Goal: Task Accomplishment & Management: Manage account settings

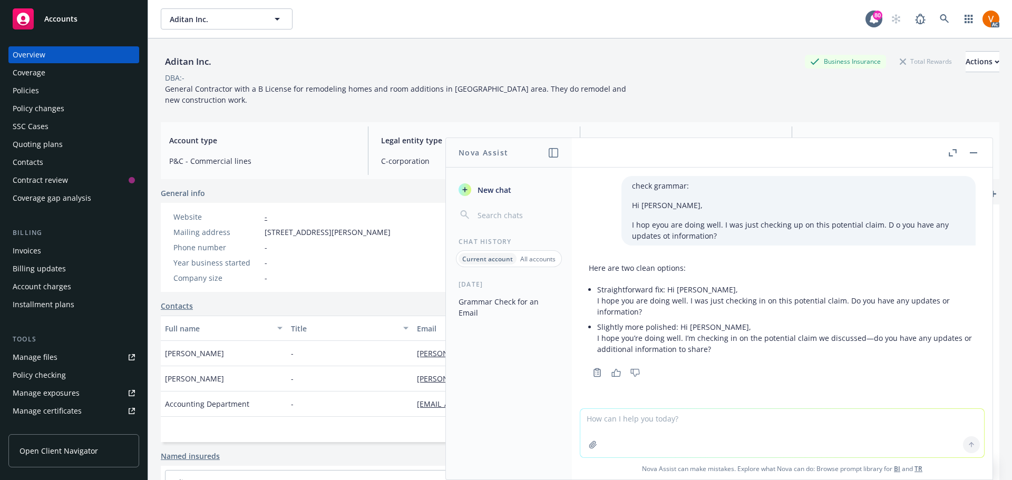
click at [945, 14] on icon at bounding box center [943, 18] width 9 height 9
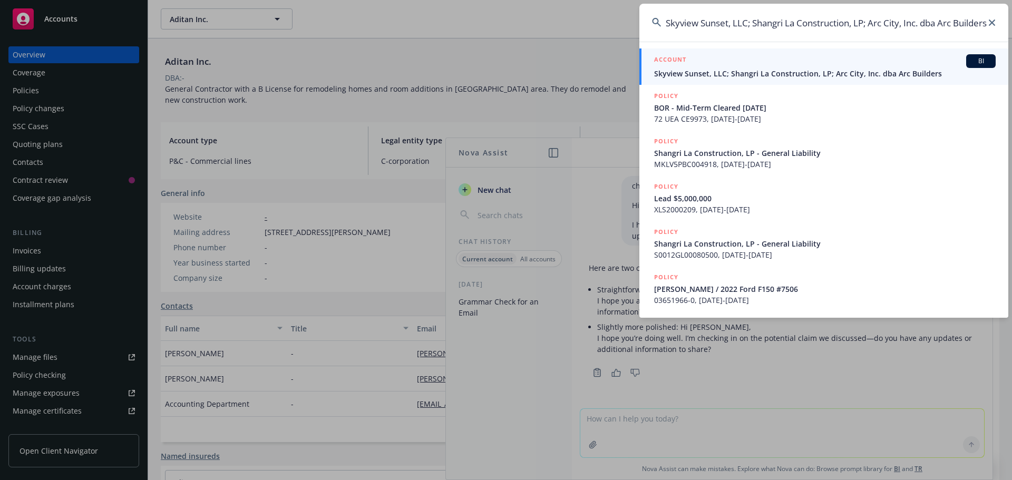
type input "Skyview Sunset, LLC; Shangri La Construction, LP; Arc City, Inc. dba Arc Builde…"
click at [882, 83] on link "ACCOUNT BI Skyview Sunset, LLC; Shangri La Construction, LP; Arc City, Inc. dba…" at bounding box center [823, 66] width 369 height 36
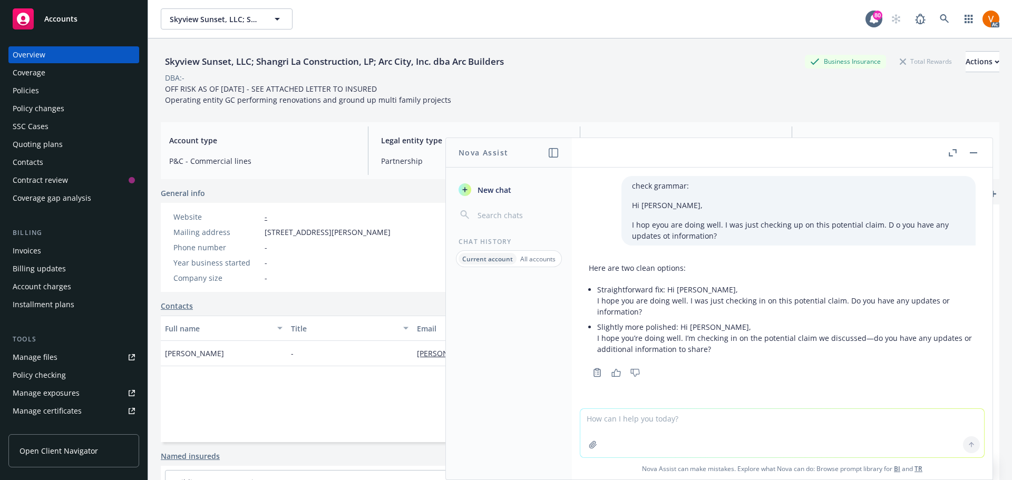
click at [979, 151] on button "button" at bounding box center [973, 152] width 13 height 13
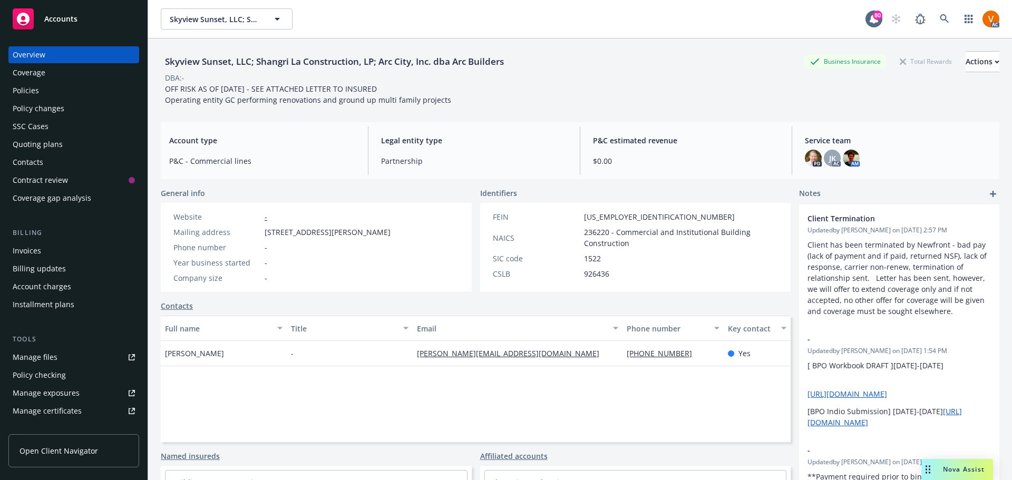
click at [75, 87] on div "Policies" at bounding box center [74, 90] width 122 height 17
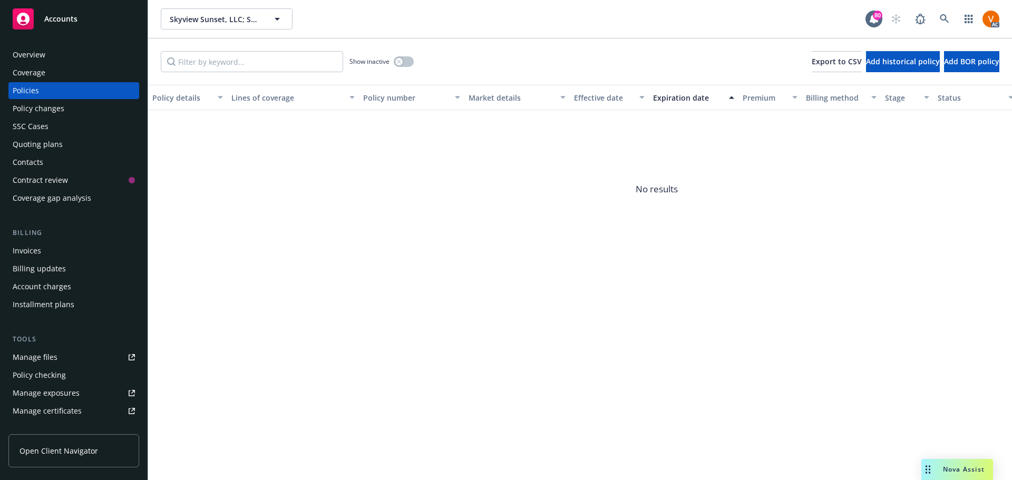
click at [35, 50] on div "Overview" at bounding box center [29, 54] width 33 height 17
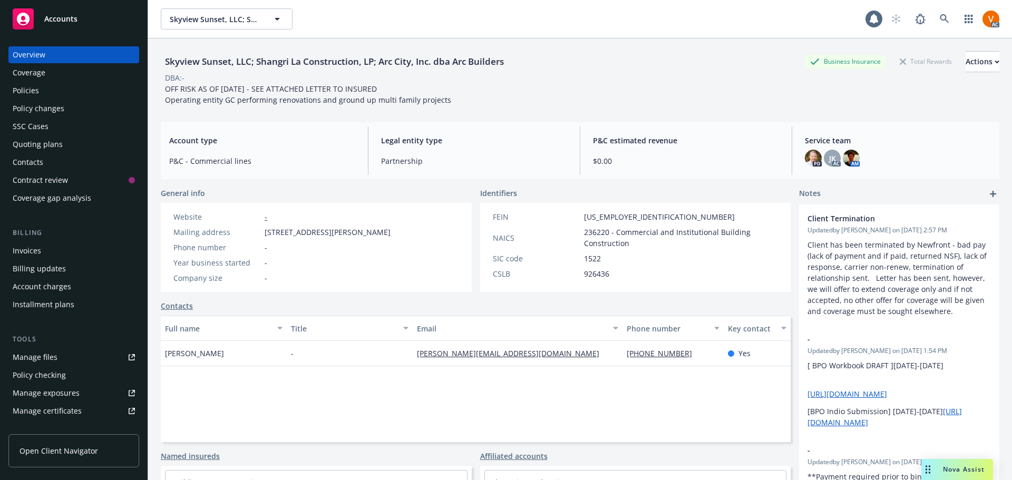
click at [38, 64] on div "Coverage" at bounding box center [29, 72] width 33 height 17
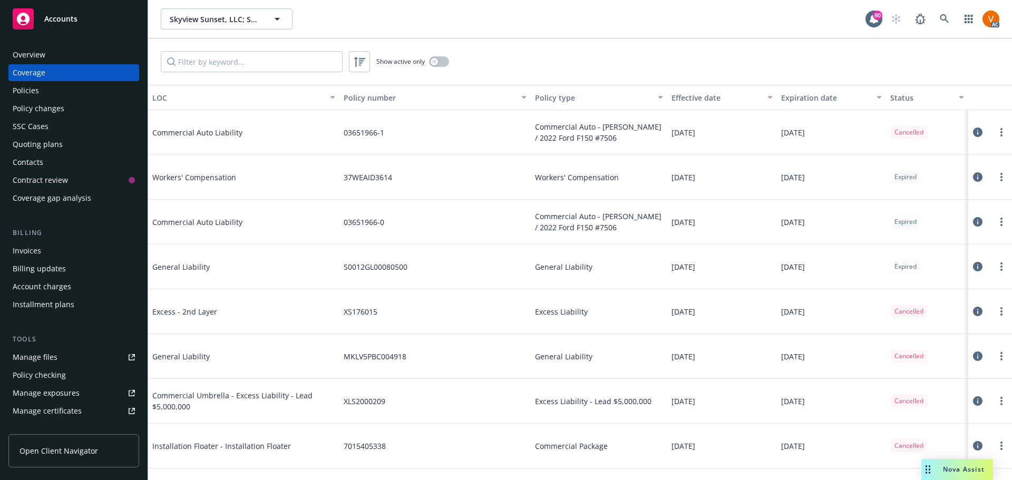
click at [16, 51] on div "Overview" at bounding box center [29, 54] width 33 height 17
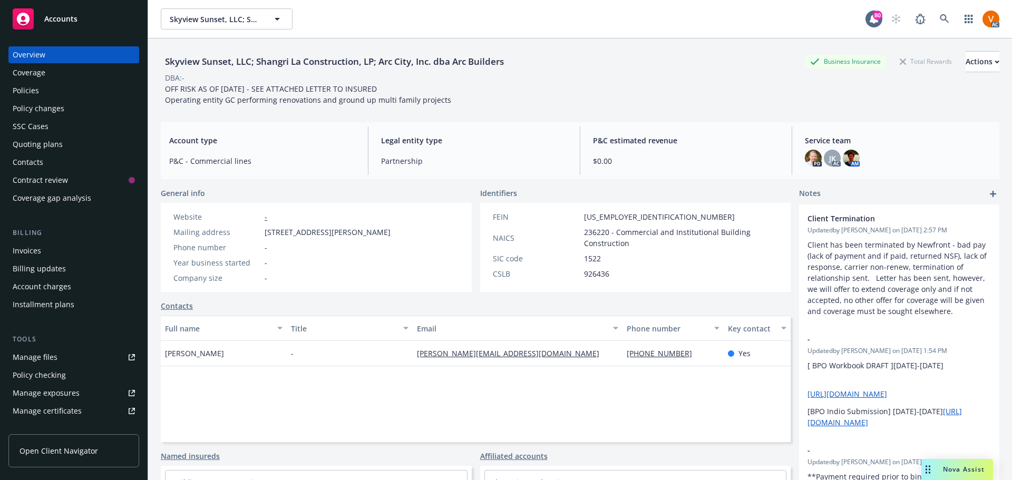
click at [42, 64] on div "Coverage" at bounding box center [29, 72] width 33 height 17
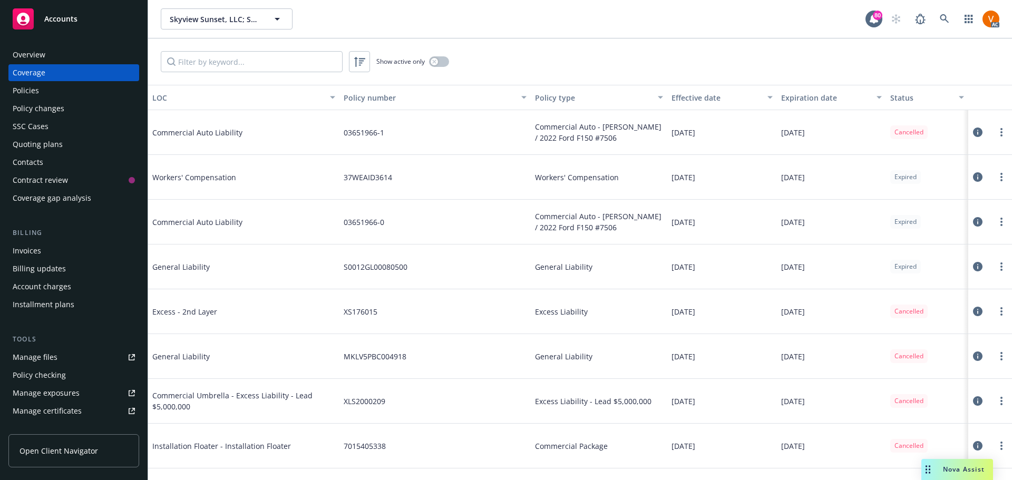
click at [47, 82] on div "Policies" at bounding box center [74, 90] width 122 height 17
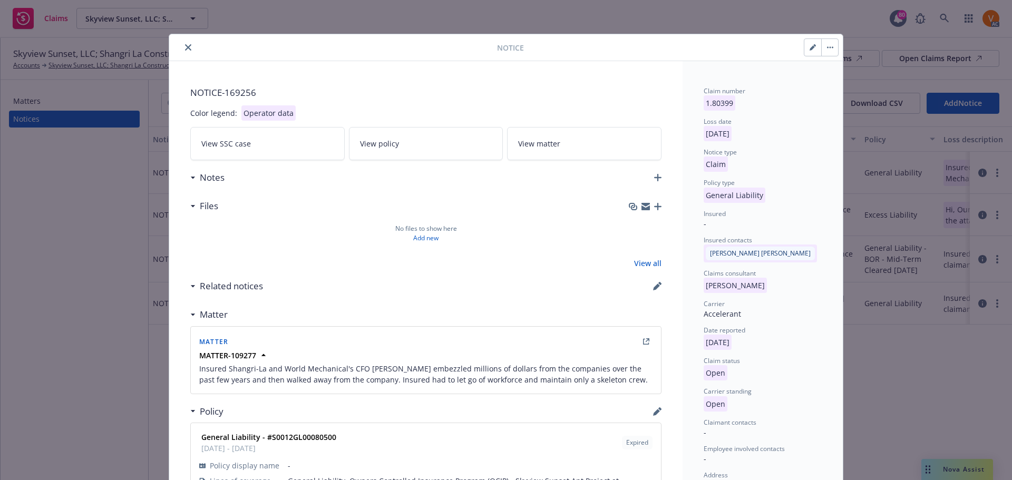
click at [809, 48] on icon "button" at bounding box center [812, 47] width 6 height 6
select select "GENERAL_LIABILITY"
select select "open"
select select "CLAIM"
select select "OPEN"
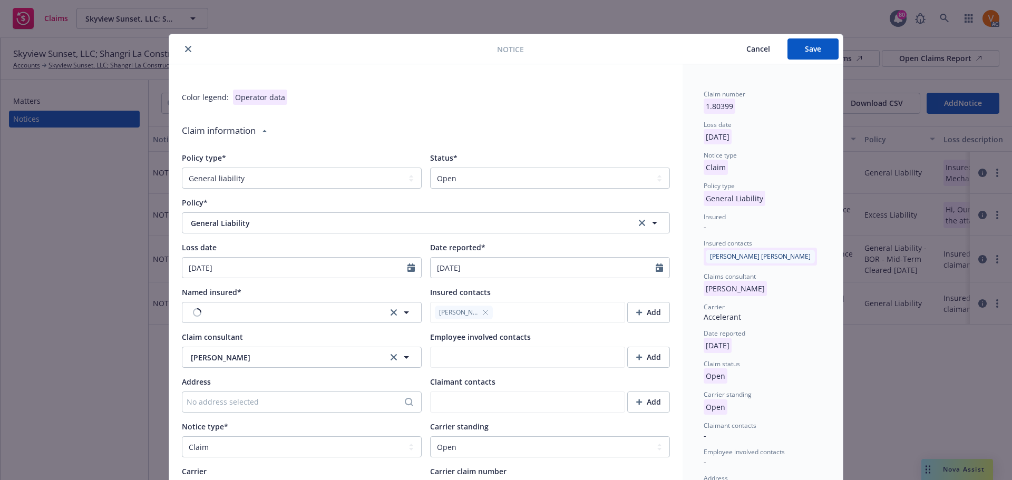
type textarea "x"
click at [458, 173] on select "Select a status Closed Open" at bounding box center [550, 178] width 240 height 21
select select "closed"
click at [430, 168] on select "Select a status Closed Open" at bounding box center [550, 178] width 240 height 21
type textarea "x"
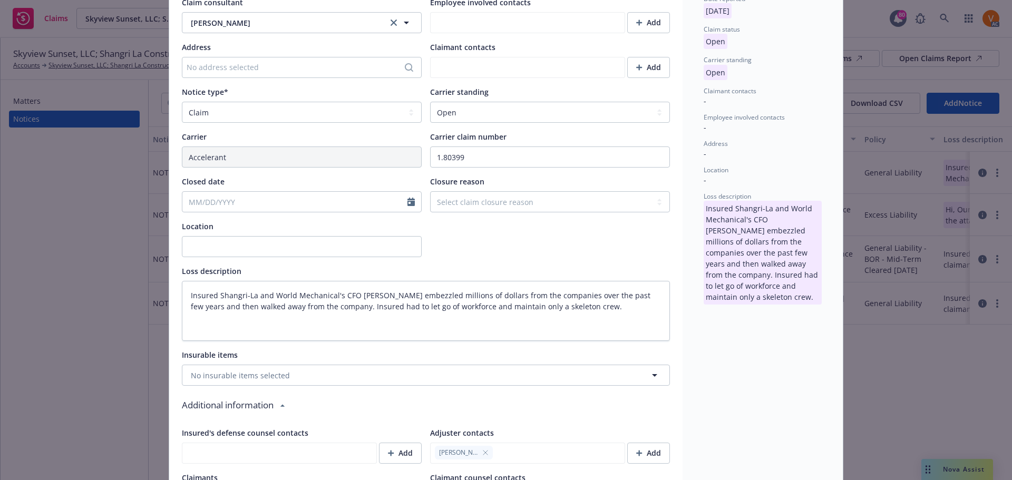
scroll to position [316, 0]
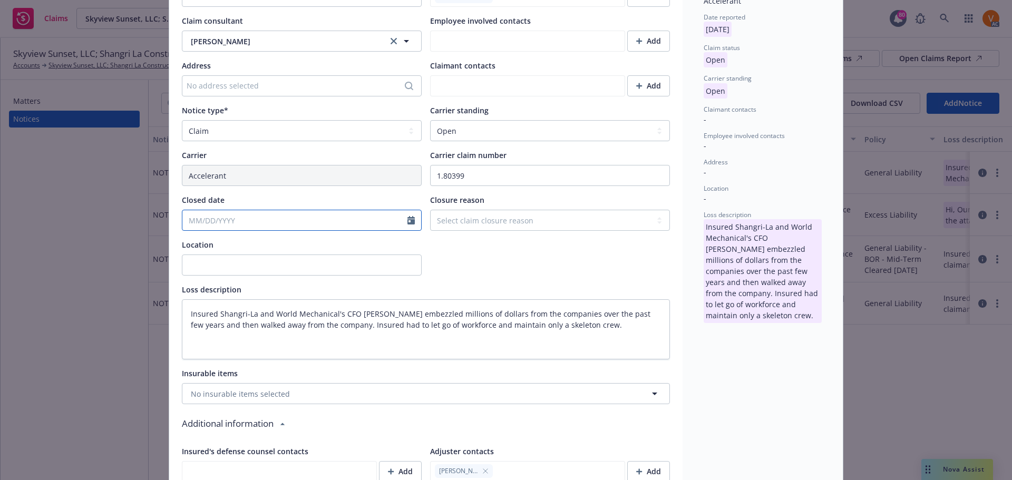
click at [411, 216] on icon "Calendar" at bounding box center [410, 220] width 7 height 8
select select "9"
click at [219, 299] on span "23" at bounding box center [225, 302] width 14 height 13
type textarea "x"
type input "09/23/2025"
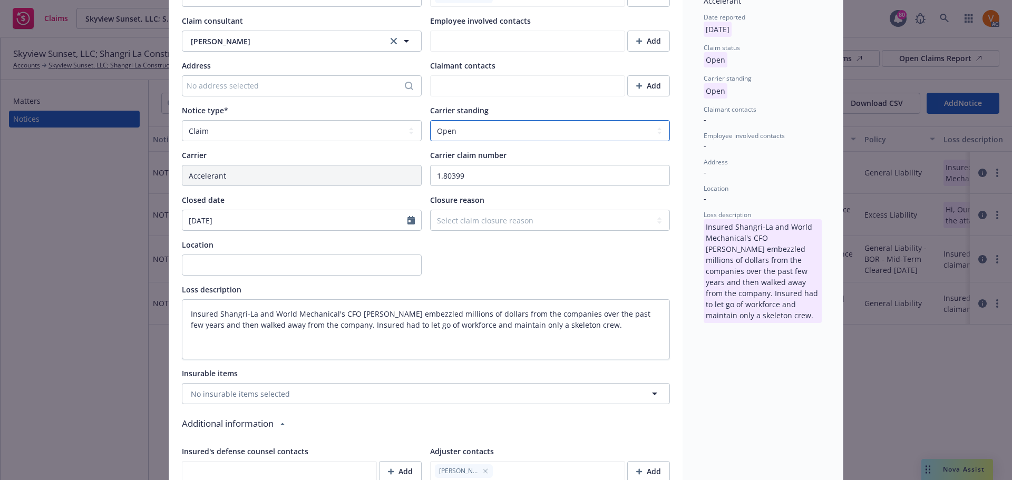
click at [493, 120] on select "Select a carrier standing Closed Not submitted Open Reopened Subrogated Withdra…" at bounding box center [550, 130] width 240 height 21
select select "CLOSED"
click at [430, 120] on select "Select a carrier standing Closed Not submitted Open Reopened Subrogated Withdra…" at bounding box center [550, 130] width 240 height 21
type textarea "x"
click at [477, 210] on select "Select claim closure reason Administrative closure Closed Closed no liability f…" at bounding box center [550, 220] width 240 height 21
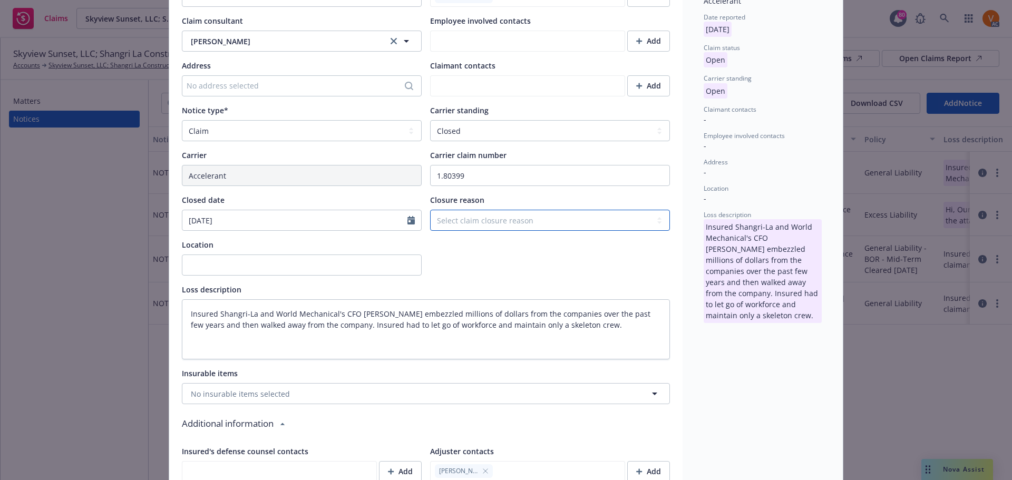
select select "withdrawn"
click at [430, 210] on select "Select claim closure reason Administrative closure Closed Closed no liability f…" at bounding box center [550, 220] width 240 height 21
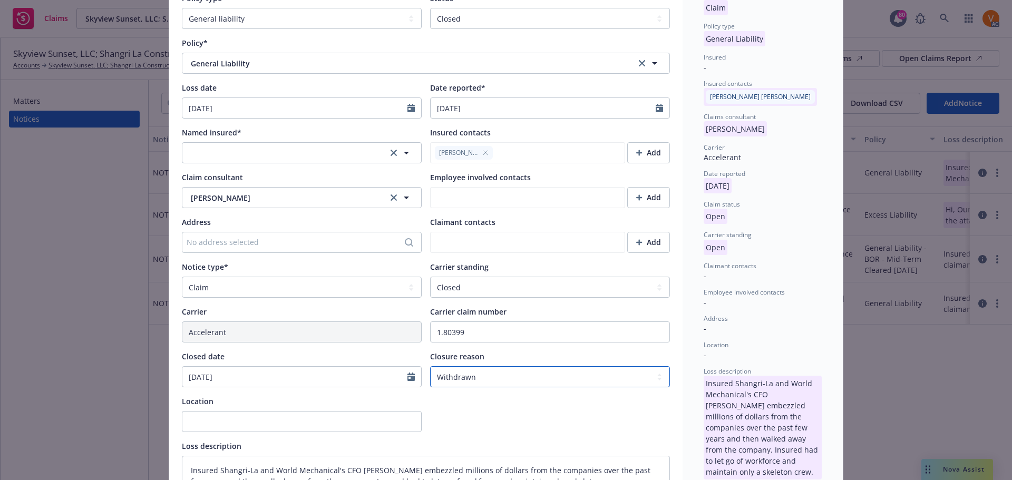
scroll to position [0, 0]
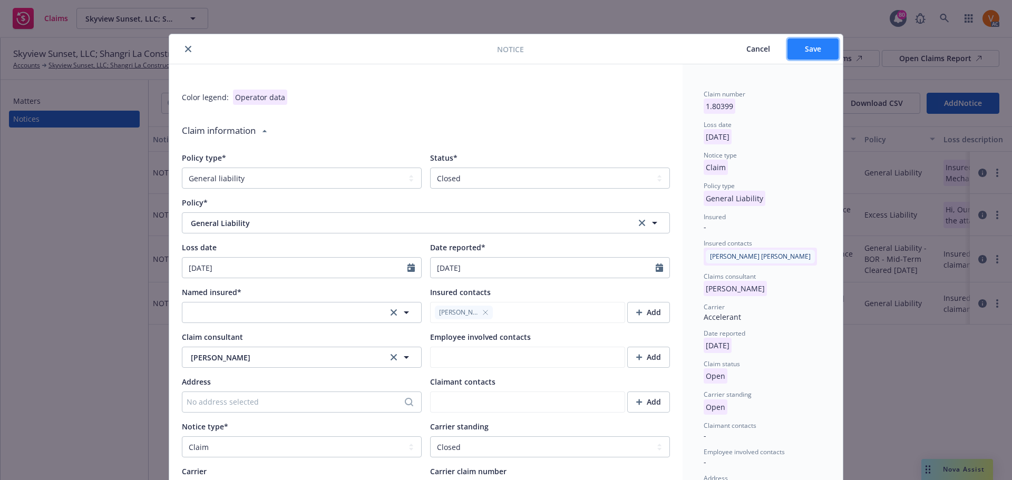
click at [807, 47] on span "Save" at bounding box center [813, 49] width 16 height 10
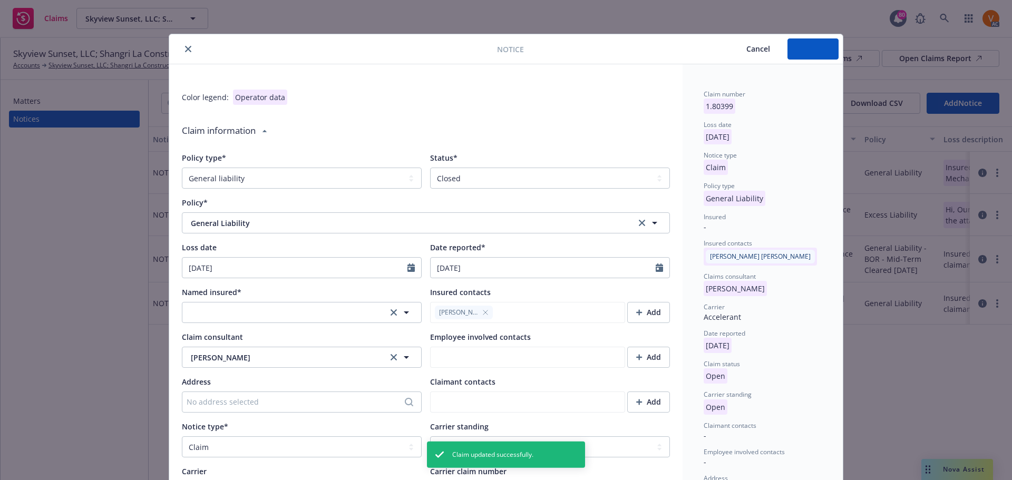
type textarea "x"
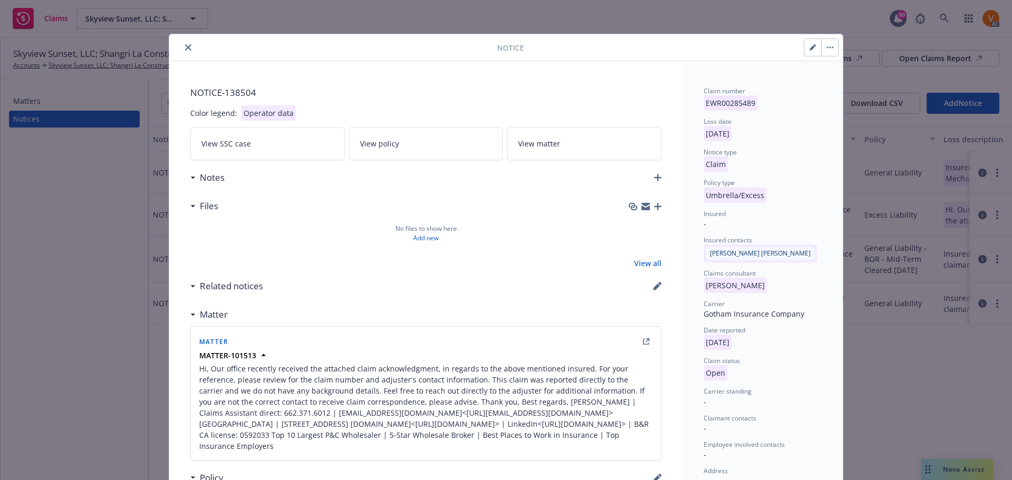
click at [807, 45] on button "button" at bounding box center [812, 47] width 17 height 17
select select "UMBRELLA_EXCESS"
select select "open"
select select "CLAIM"
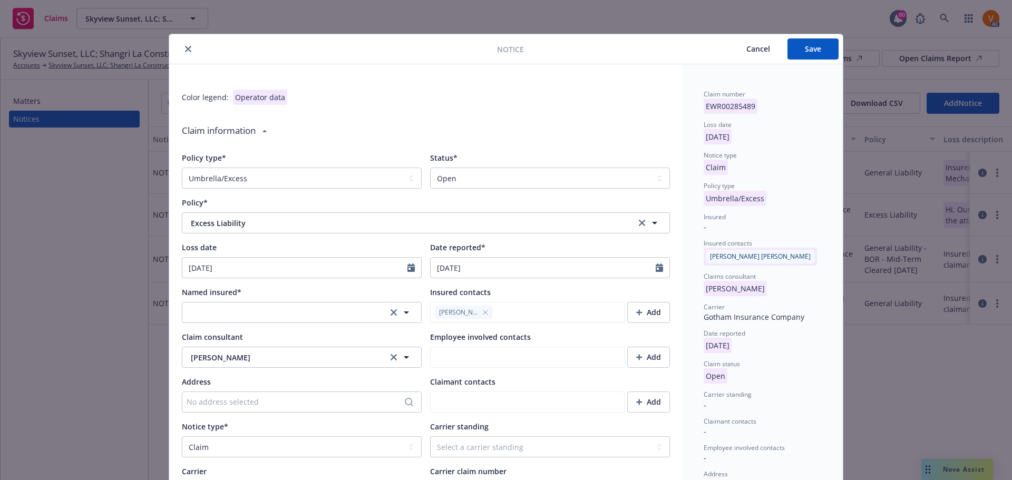
type textarea "x"
drag, startPoint x: 543, startPoint y: 169, endPoint x: 532, endPoint y: 178, distance: 14.2
click at [543, 169] on select "Select a status Closed Open" at bounding box center [550, 178] width 240 height 21
select select "closed"
click at [430, 168] on select "Select a status Closed Open" at bounding box center [550, 178] width 240 height 21
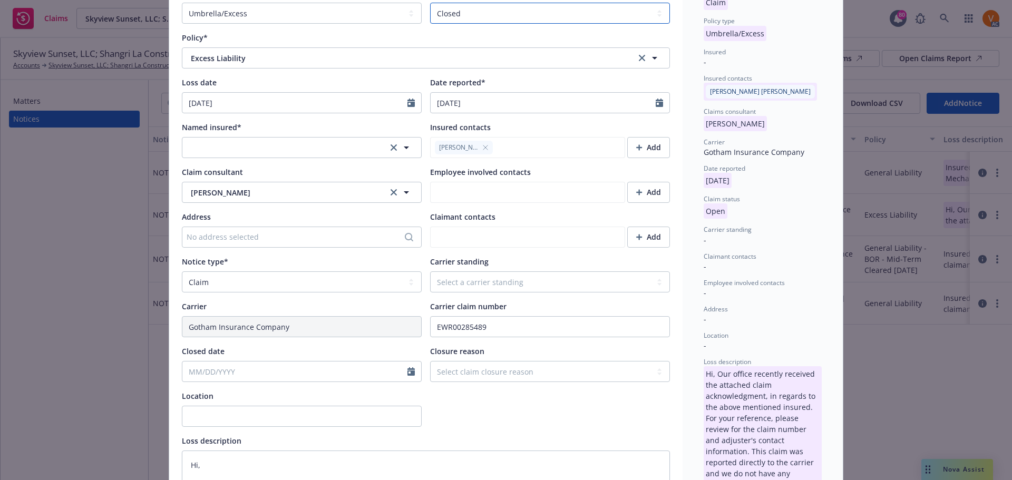
scroll to position [158, 0]
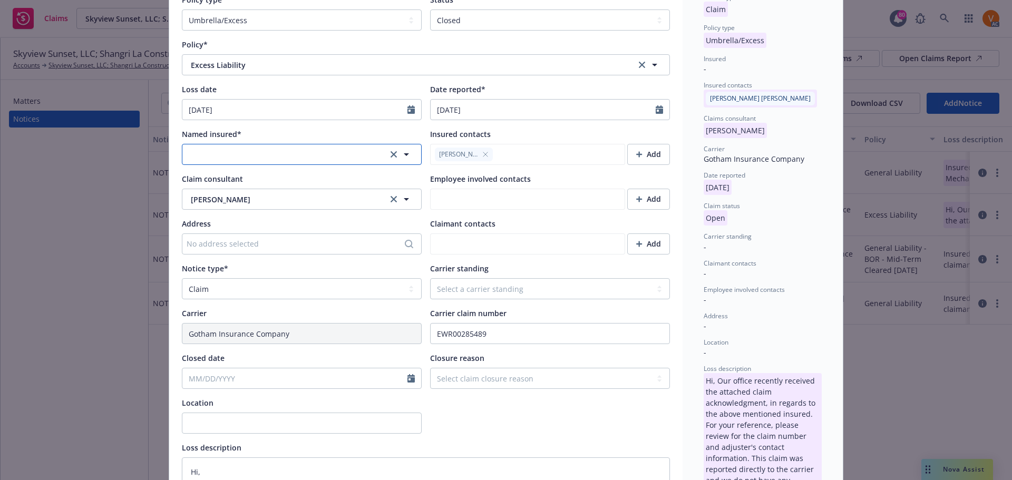
click at [310, 144] on button "button" at bounding box center [302, 154] width 240 height 21
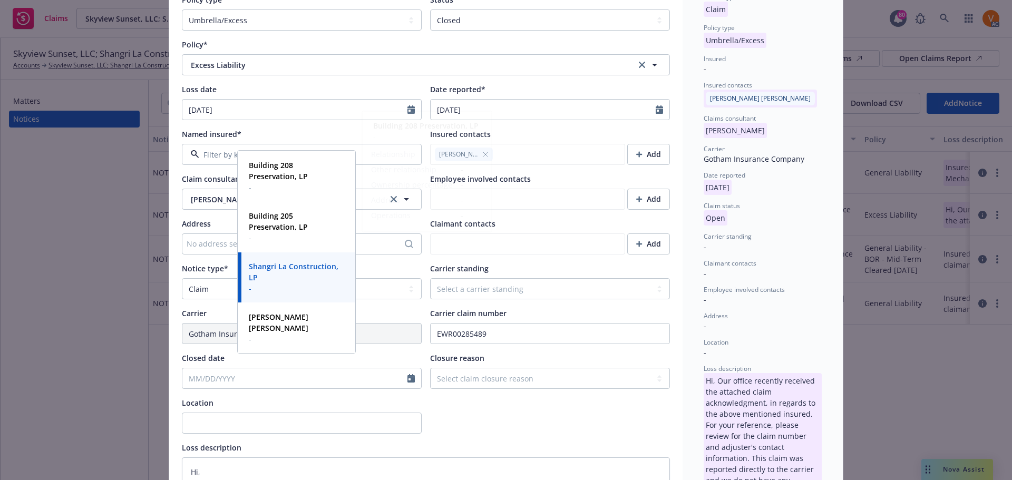
click at [123, 227] on div "Notice Cancel Save Color legend: Operator data Claim information Policy type* S…" at bounding box center [506, 240] width 1012 height 480
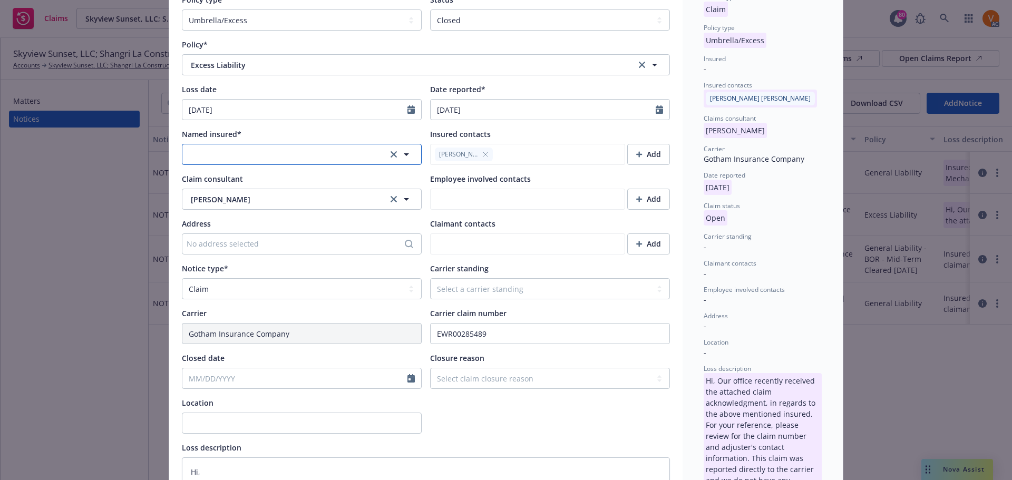
click at [247, 144] on button "button" at bounding box center [302, 154] width 240 height 21
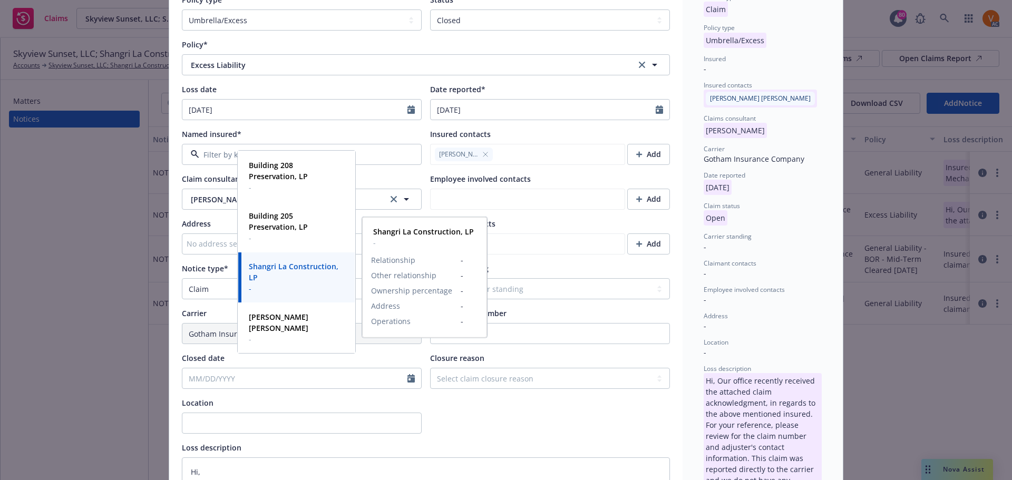
click at [268, 271] on strong "Shangri La Construction, LP" at bounding box center [294, 271] width 90 height 21
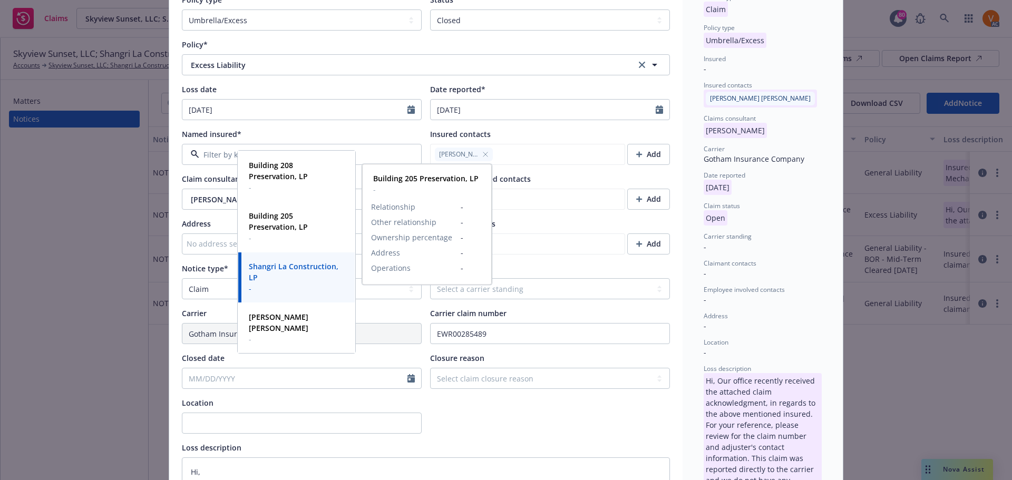
type textarea "x"
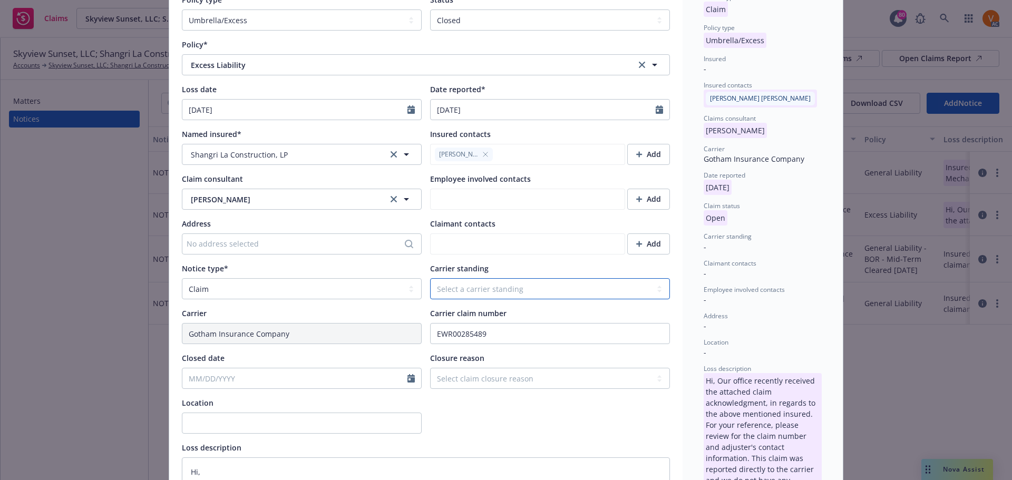
click at [479, 278] on select "Select a carrier standing Closed Not submitted Open Reopened Subrogated Withdra…" at bounding box center [550, 288] width 240 height 21
select select "CLOSED"
click at [430, 278] on select "Select a carrier standing Closed Not submitted Open Reopened Subrogated Withdra…" at bounding box center [550, 288] width 240 height 21
type textarea "x"
click at [495, 368] on select "Select claim closure reason Administrative closure Closed Closed no liability f…" at bounding box center [550, 378] width 240 height 21
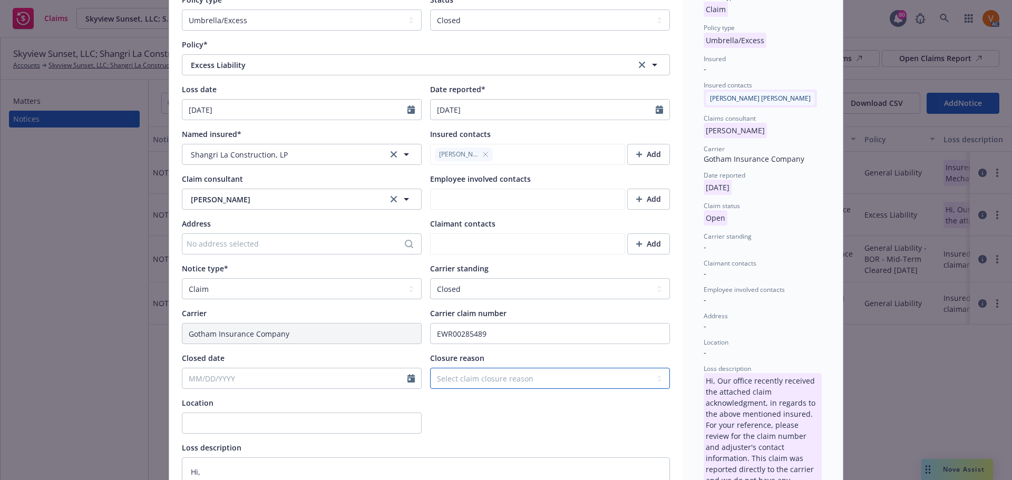
select select "closed"
click at [430, 368] on select "Select claim closure reason Administrative closure Closed Closed no liability f…" at bounding box center [550, 378] width 240 height 21
type textarea "x"
click at [371, 368] on input "Closed date" at bounding box center [294, 378] width 225 height 20
select select "9"
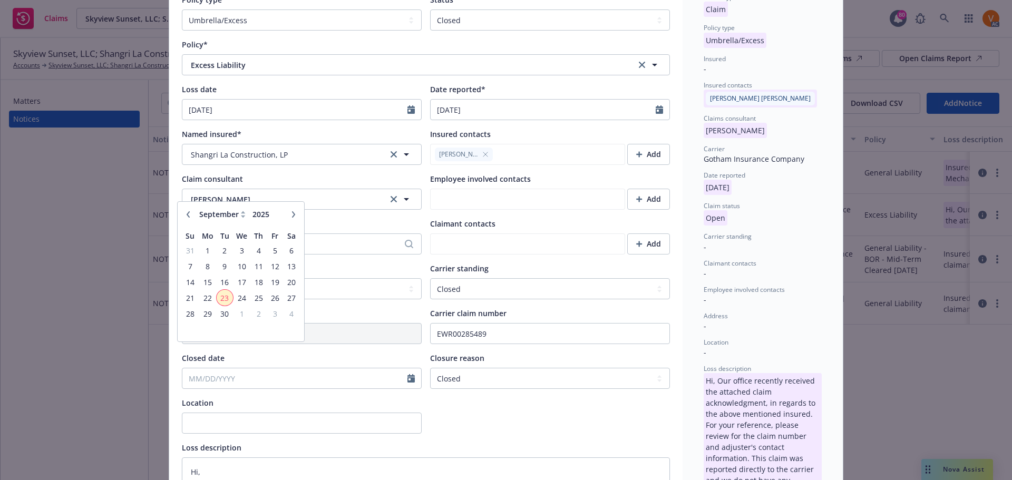
click at [223, 297] on span "23" at bounding box center [225, 297] width 14 height 13
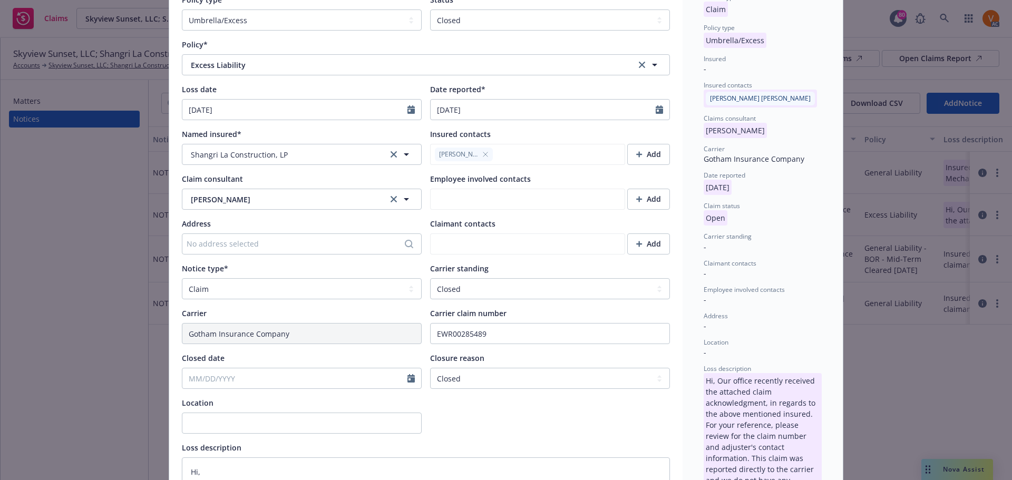
type textarea "x"
type input "09/23/2025"
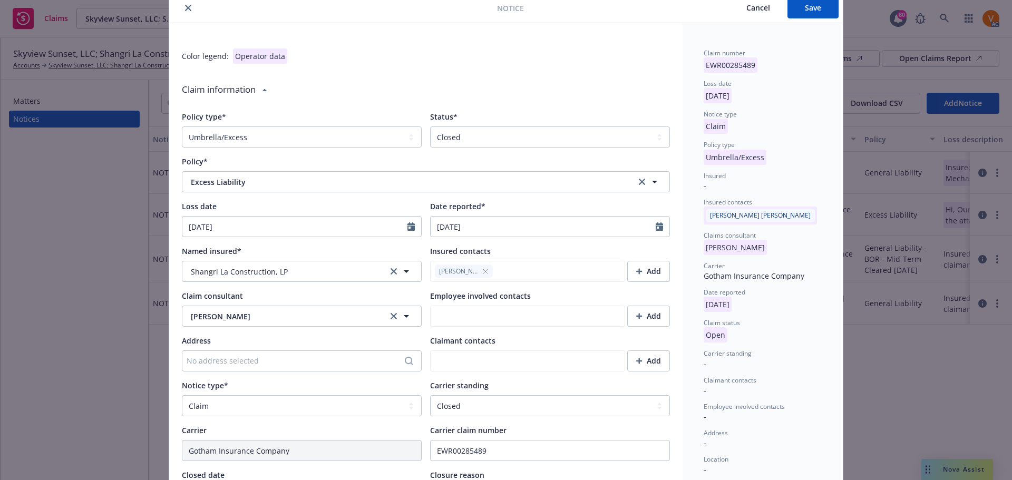
scroll to position [0, 0]
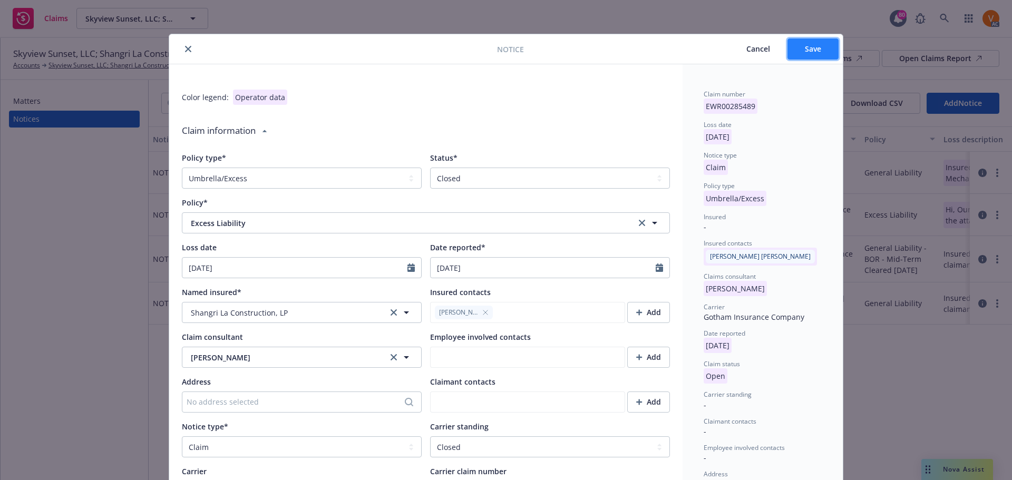
click at [821, 47] on button "Save" at bounding box center [812, 48] width 51 height 21
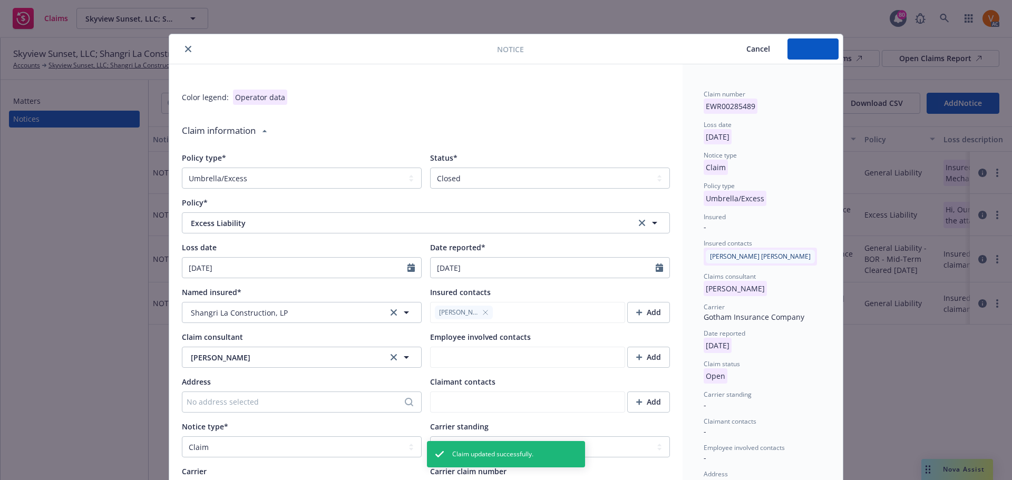
type textarea "x"
